Goal: Transaction & Acquisition: Purchase product/service

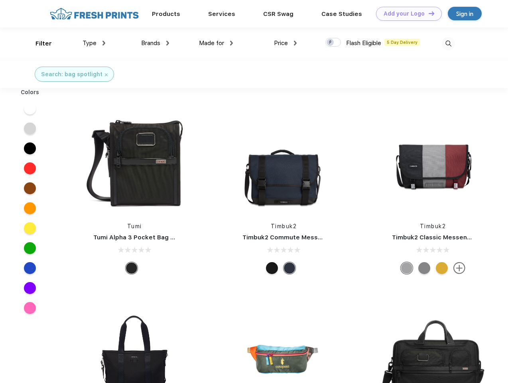
click at [406, 14] on link "Add your Logo Design Tool" at bounding box center [409, 14] width 66 height 14
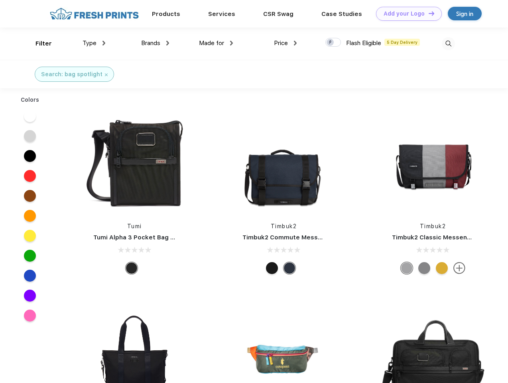
click at [0, 0] on div "Design Tool" at bounding box center [0, 0] width 0 height 0
click at [428, 13] on link "Add your Logo Design Tool" at bounding box center [409, 14] width 66 height 14
click at [38, 43] on div "Filter" at bounding box center [44, 43] width 16 height 9
click at [94, 43] on span "Type" at bounding box center [90, 42] width 14 height 7
click at [155, 43] on span "Brands" at bounding box center [150, 42] width 19 height 7
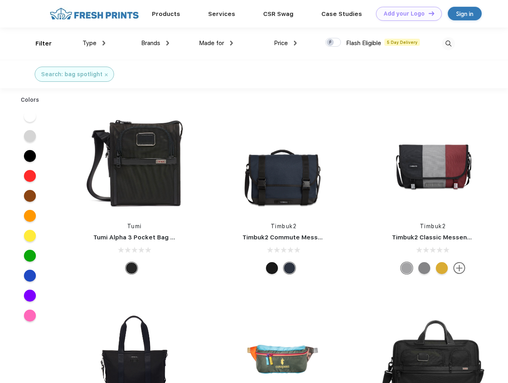
click at [216, 43] on span "Made for" at bounding box center [211, 42] width 25 height 7
click at [286, 43] on span "Price" at bounding box center [281, 42] width 14 height 7
click at [334, 43] on div at bounding box center [334, 42] width 16 height 9
click at [331, 43] on input "checkbox" at bounding box center [328, 40] width 5 height 5
click at [448, 43] on img at bounding box center [448, 43] width 13 height 13
